Goal: Navigation & Orientation: Understand site structure

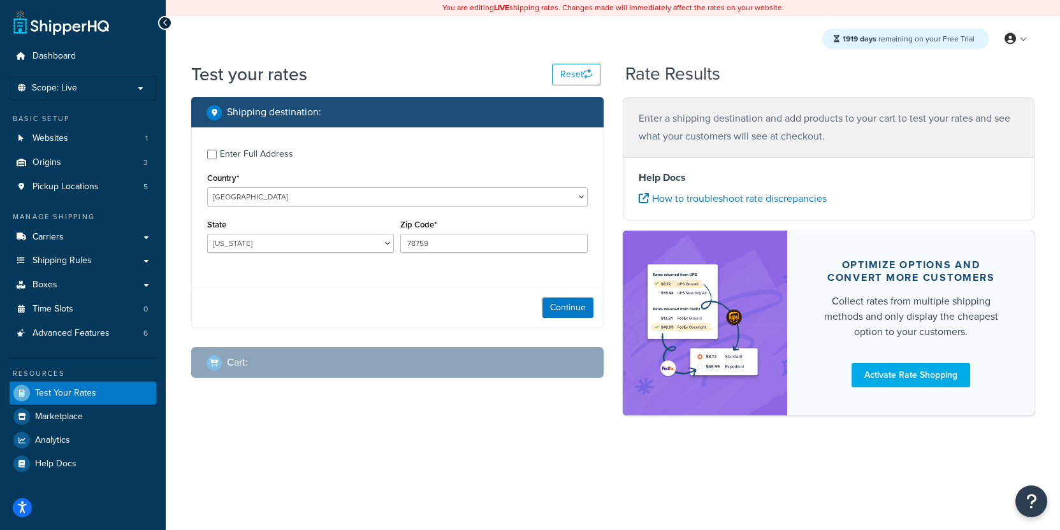
select select "[GEOGRAPHIC_DATA]"
click at [110, 235] on link "Carriers" at bounding box center [83, 238] width 147 height 24
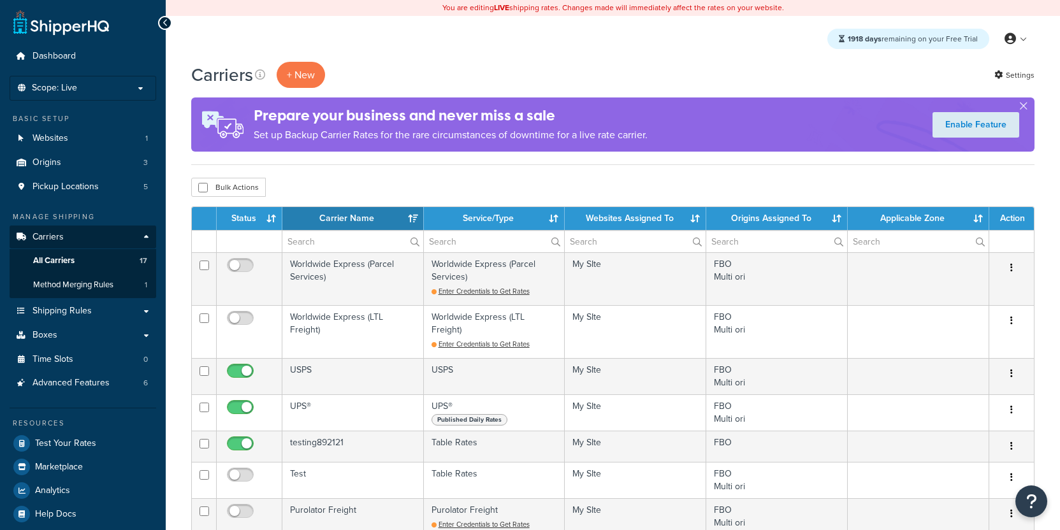
select select "15"
click at [121, 97] on li "Scope: Live Development Integration Test Manage Scopes" at bounding box center [83, 88] width 147 height 25
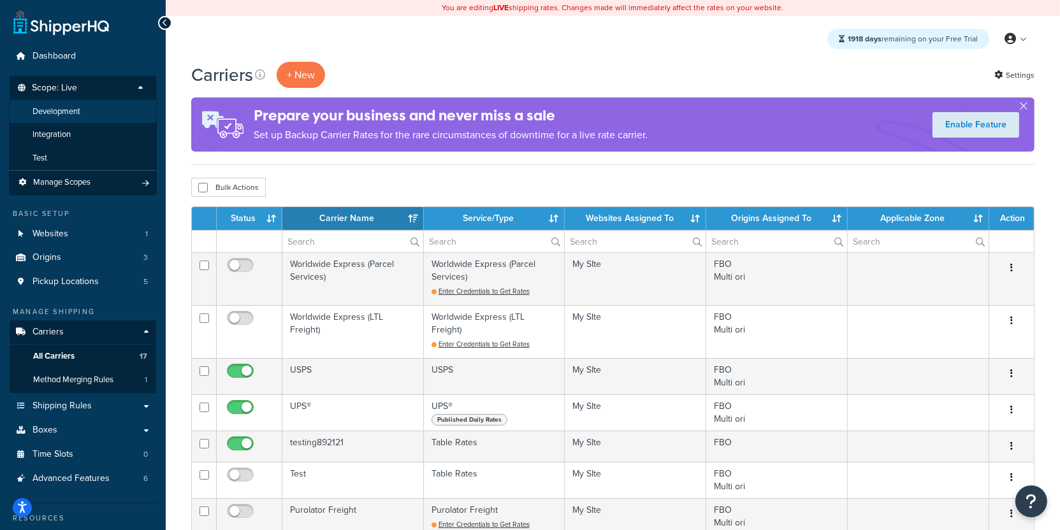
click at [99, 112] on li "Development" at bounding box center [83, 112] width 148 height 24
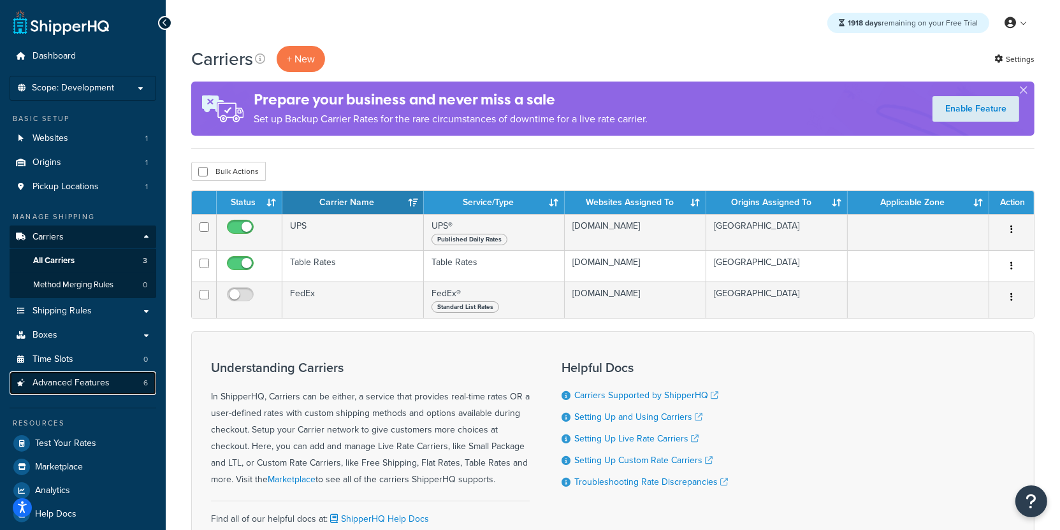
click at [92, 391] on link "Advanced Features 6" at bounding box center [83, 384] width 147 height 24
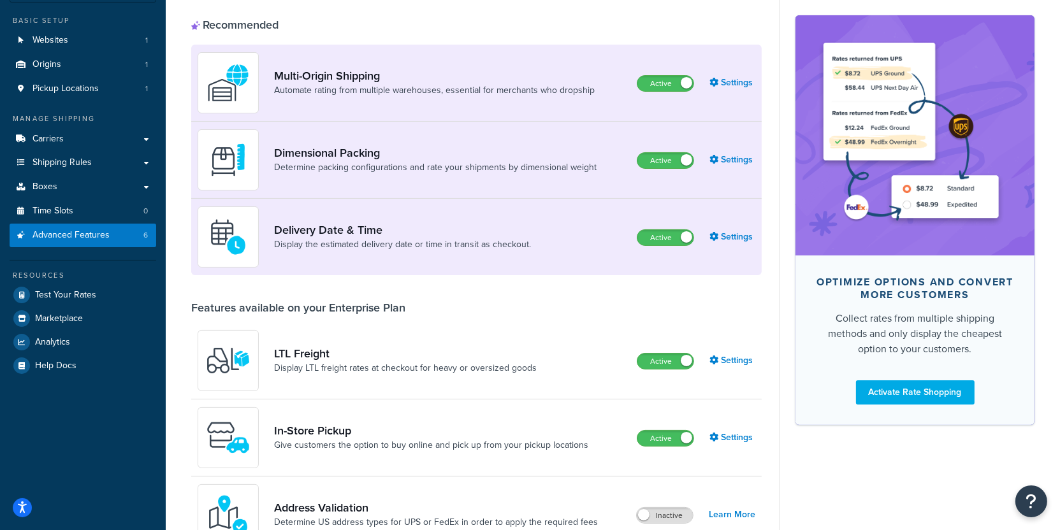
scroll to position [103, 0]
